Goal: Task Accomplishment & Management: Use online tool/utility

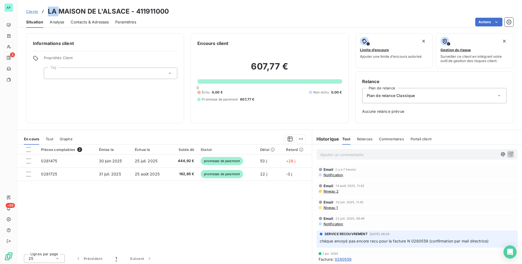
scroll to position [218, 0]
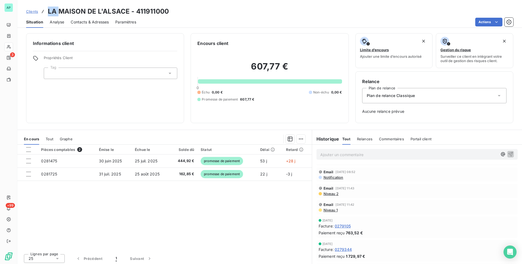
click at [60, 10] on h3 "LA MAISON DE L'ALSACE - 411911000" at bounding box center [108, 12] width 121 height 10
click at [62, 7] on h3 "LA MAISON DE L'ALSACE - 411911000" at bounding box center [108, 12] width 121 height 10
drag, startPoint x: 57, startPoint y: 10, endPoint x: 130, endPoint y: 10, distance: 72.7
click at [130, 10] on h3 "LA MAISON DE L'ALSACE - 411911000" at bounding box center [108, 12] width 121 height 10
click at [126, 9] on h3 "LA MAISON DE L'ALSACE - 411911000" at bounding box center [108, 12] width 121 height 10
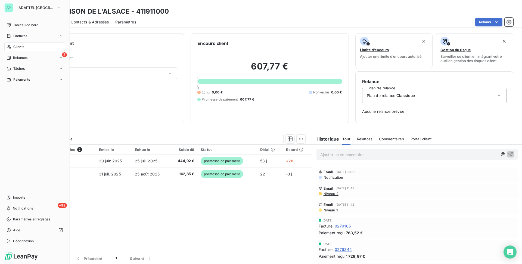
click at [24, 47] on div "Clients" at bounding box center [34, 46] width 61 height 9
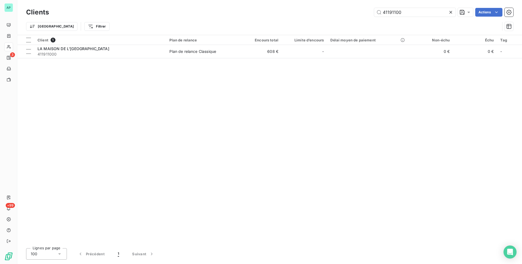
drag, startPoint x: 423, startPoint y: 13, endPoint x: 358, endPoint y: 14, distance: 65.3
click at [358, 14] on div "41191100 Actions" at bounding box center [285, 12] width 458 height 9
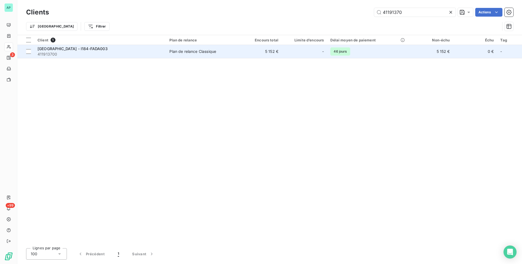
type input "41191370"
click at [102, 50] on div "[GEOGRAPHIC_DATA] - I184-FADA003" at bounding box center [100, 48] width 125 height 5
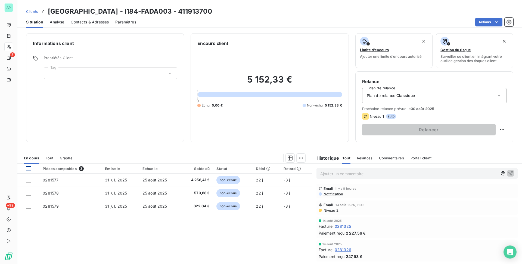
click at [30, 167] on div at bounding box center [28, 168] width 5 height 5
click at [303, 158] on div "En cours Tout Graphe" at bounding box center [164, 157] width 295 height 11
click at [299, 159] on html "AP 3 +99 Clients BELAMBRA CITY - I184-FADA003 - 411913700 Situation Analyse Con…" at bounding box center [261, 132] width 522 height 264
click at [283, 179] on div "Ajouter une promesse de paiement (3 factures)" at bounding box center [251, 179] width 99 height 9
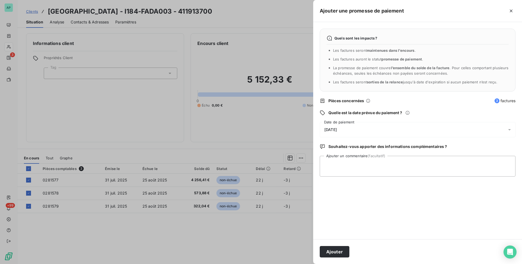
click at [512, 129] on icon at bounding box center [509, 129] width 5 height 5
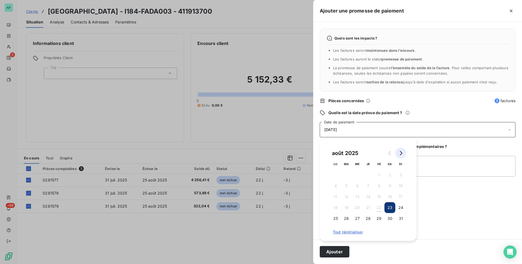
click at [402, 153] on icon "Go to next month" at bounding box center [401, 153] width 2 height 4
click at [360, 176] on button "3" at bounding box center [357, 174] width 11 height 11
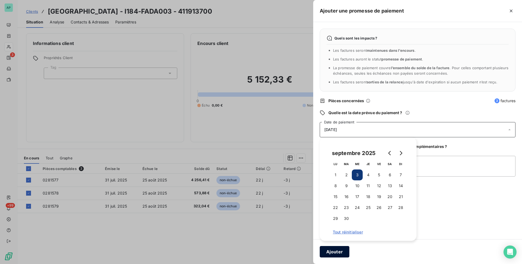
click at [339, 250] on button "Ajouter" at bounding box center [335, 251] width 30 height 11
